Goal: Task Accomplishment & Management: Manage account settings

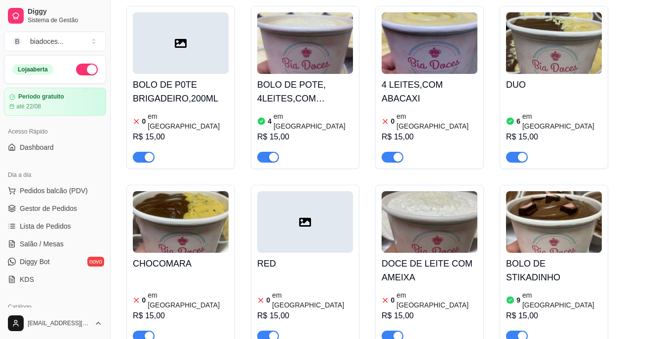
scroll to position [84, 0]
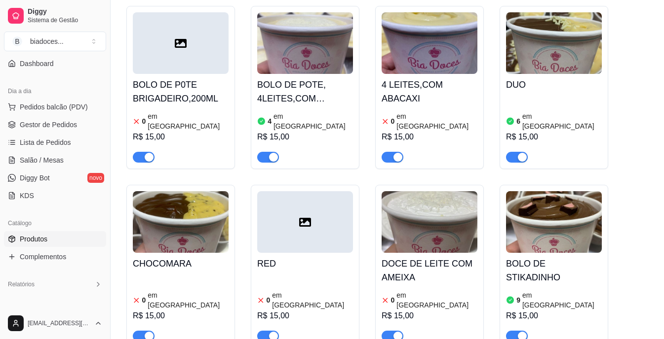
click at [569, 262] on div "BOLO DE STIKADINHO 9 em estoque R$ 15,00" at bounding box center [554, 297] width 96 height 89
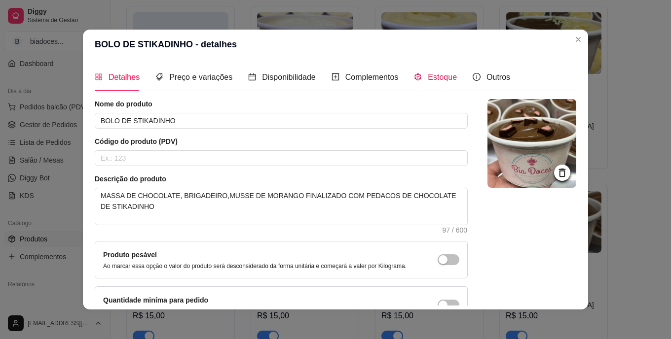
click at [437, 80] on span "Estoque" at bounding box center [442, 77] width 29 height 8
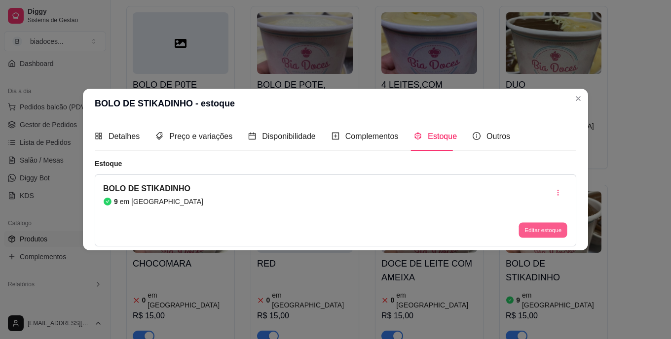
click at [545, 232] on button "Editar estoque" at bounding box center [543, 230] width 48 height 15
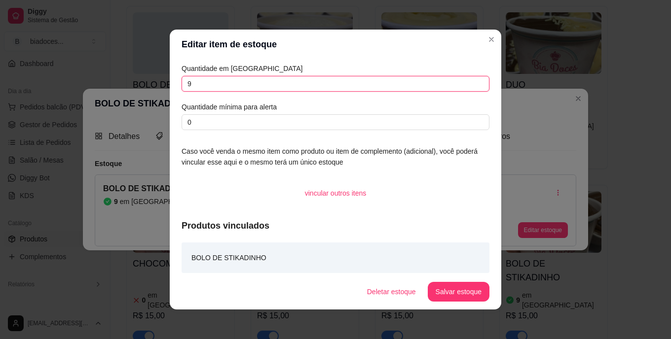
click at [280, 84] on input "9" at bounding box center [336, 84] width 308 height 16
type input "6"
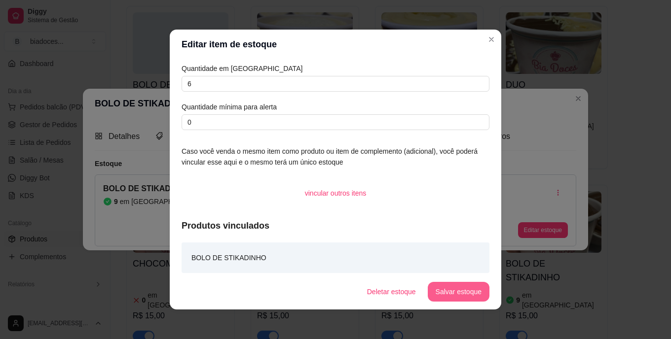
click at [451, 286] on button "Salvar estoque" at bounding box center [459, 292] width 62 height 20
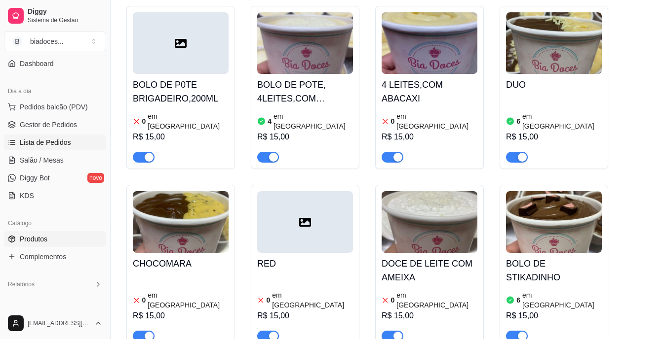
click at [70, 137] on link "Lista de Pedidos" at bounding box center [55, 143] width 102 height 16
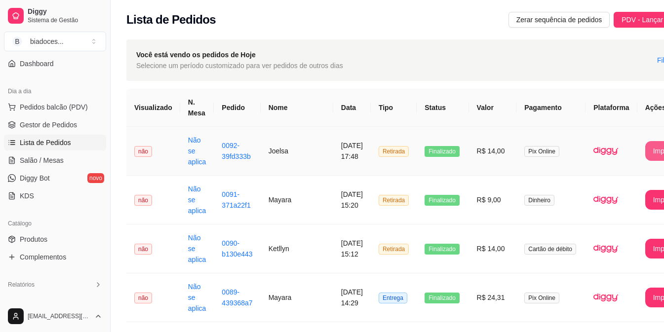
click at [647, 151] on button "Imprimir" at bounding box center [665, 151] width 41 height 20
click at [35, 238] on span "Produtos" at bounding box center [34, 239] width 28 height 10
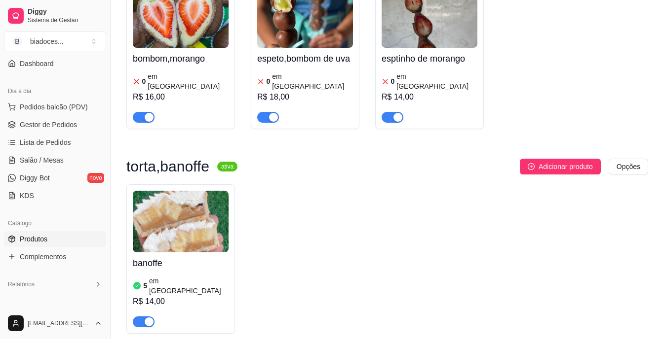
scroll to position [1165, 0]
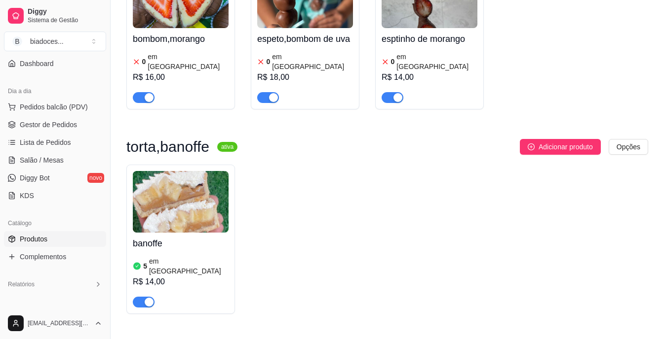
click at [220, 237] on h4 "banoffe" at bounding box center [181, 244] width 96 height 14
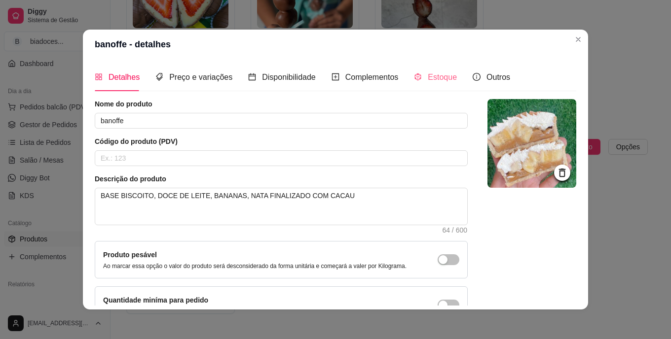
click at [436, 68] on div "Estoque" at bounding box center [435, 77] width 43 height 28
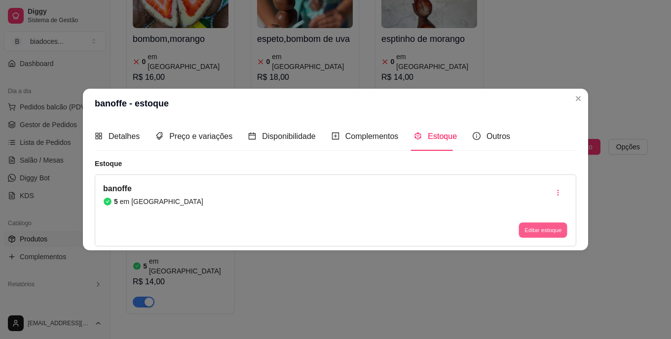
click at [537, 234] on button "Editar estoque" at bounding box center [543, 230] width 48 height 15
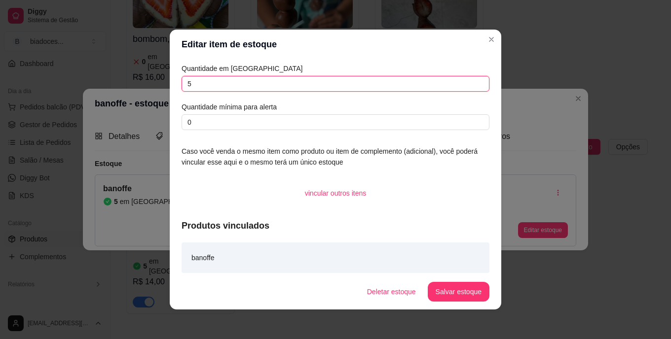
click at [392, 84] on input "5" at bounding box center [336, 84] width 308 height 16
type input "4"
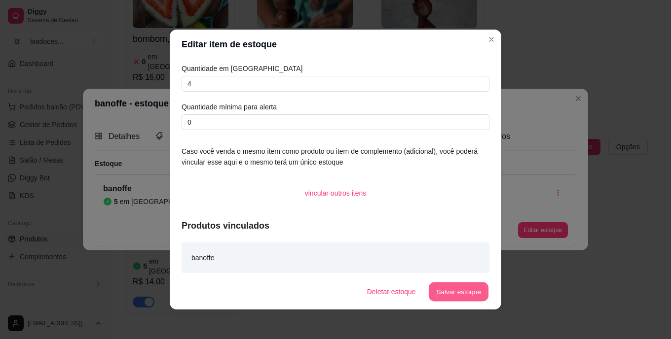
click at [459, 290] on button "Salvar estoque" at bounding box center [458, 292] width 60 height 19
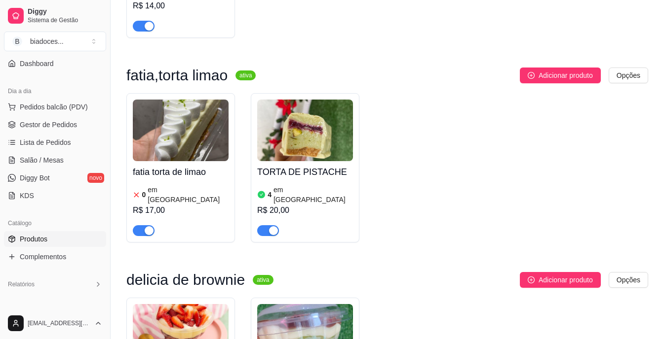
scroll to position [1461, 0]
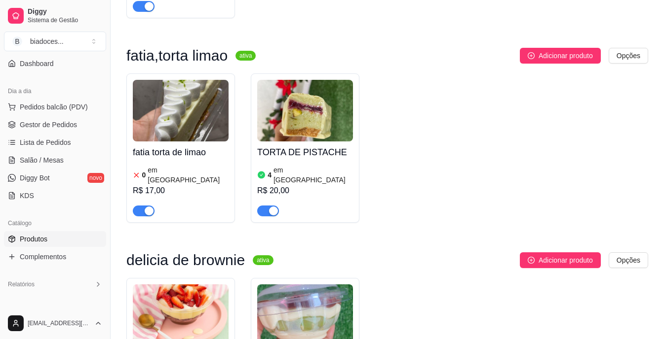
click at [324, 197] on div at bounding box center [305, 207] width 96 height 20
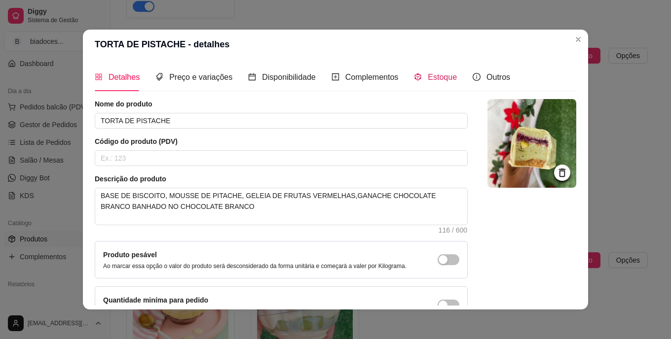
click at [443, 78] on span "Estoque" at bounding box center [442, 77] width 29 height 8
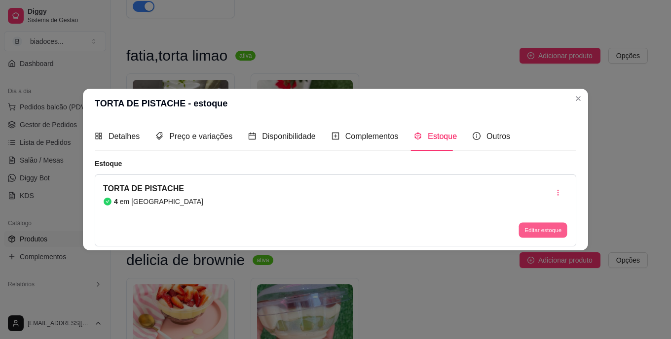
click at [540, 235] on button "Editar estoque" at bounding box center [543, 230] width 48 height 15
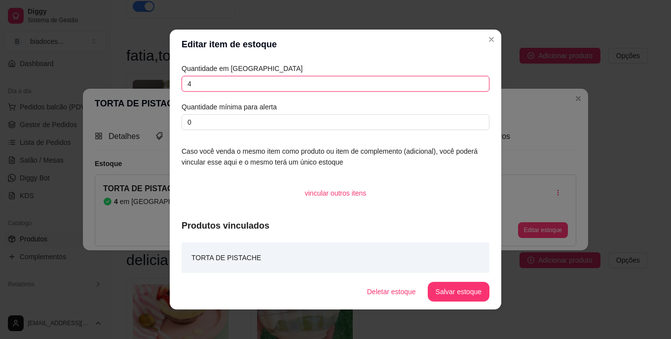
click at [349, 85] on input "4" at bounding box center [336, 84] width 308 height 16
type input "3"
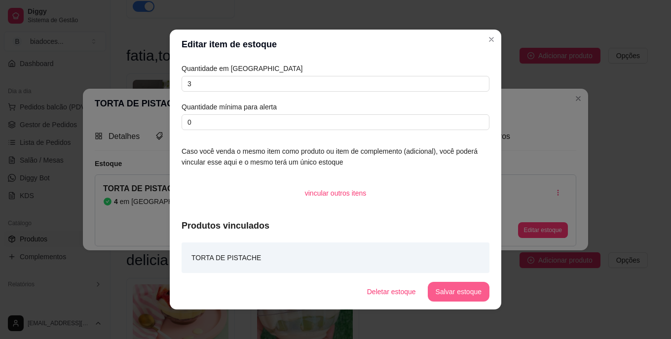
click at [452, 285] on button "Salvar estoque" at bounding box center [459, 292] width 62 height 20
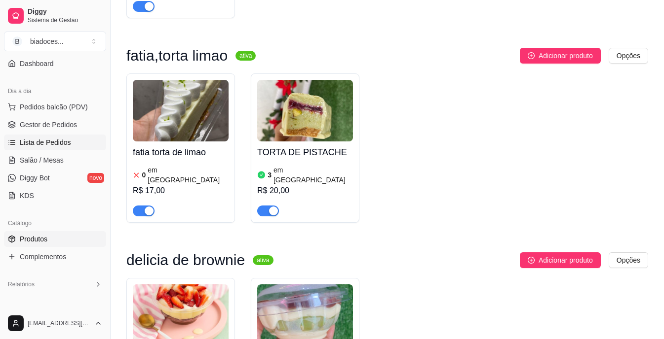
click at [58, 141] on span "Lista de Pedidos" at bounding box center [45, 143] width 51 height 10
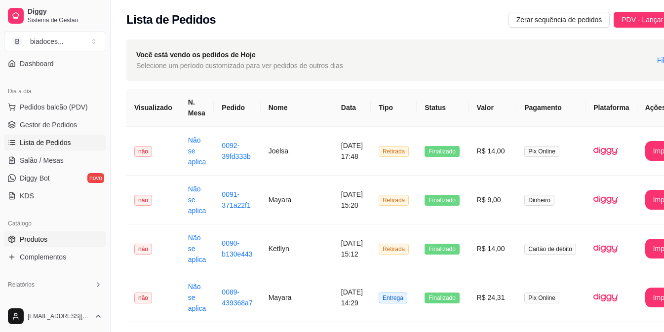
click at [33, 240] on span "Produtos" at bounding box center [34, 239] width 28 height 10
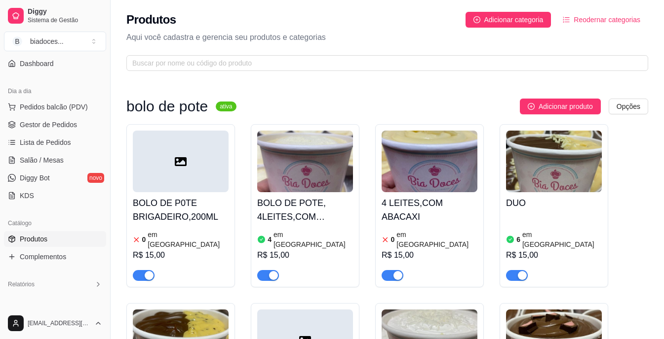
click at [315, 199] on h4 "BOLO DE POTE, 4LEITES,COM MORANGObolo" at bounding box center [305, 210] width 96 height 28
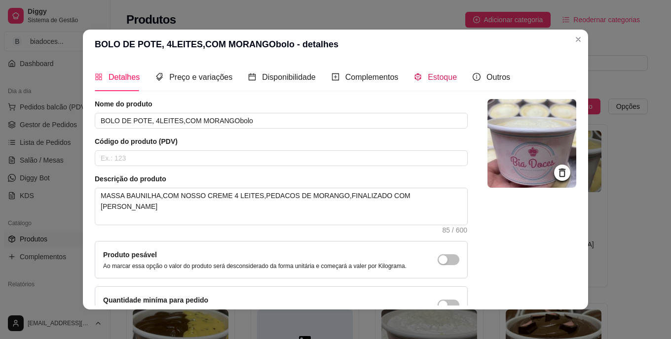
click at [429, 77] on span "Estoque" at bounding box center [442, 77] width 29 height 8
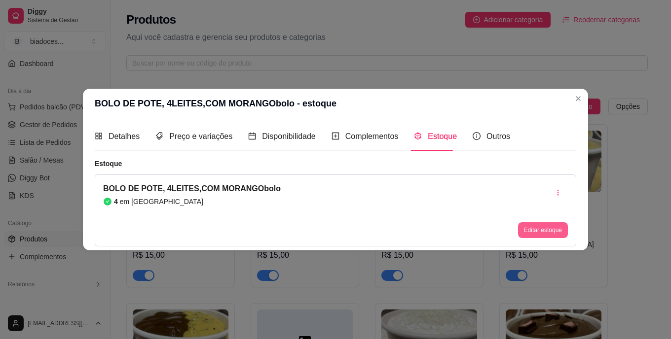
click at [542, 226] on button "Editar estoque" at bounding box center [543, 231] width 50 height 16
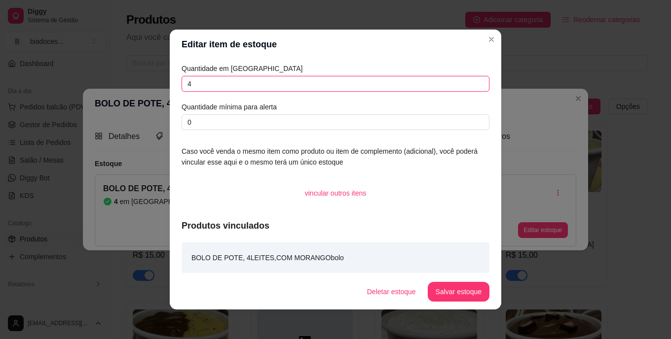
click at [407, 76] on input "4" at bounding box center [336, 84] width 308 height 16
type input "3"
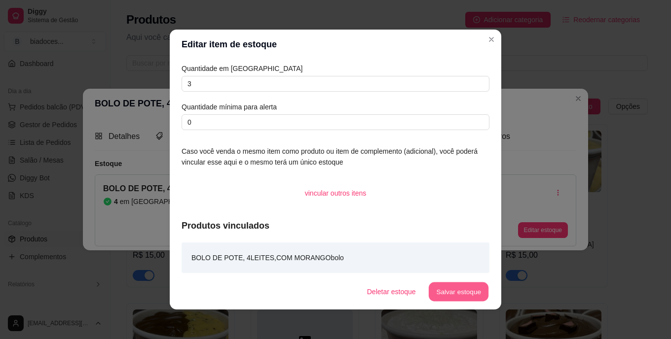
click at [478, 294] on button "Salvar estoque" at bounding box center [458, 292] width 60 height 19
